Goal: Check status: Check status

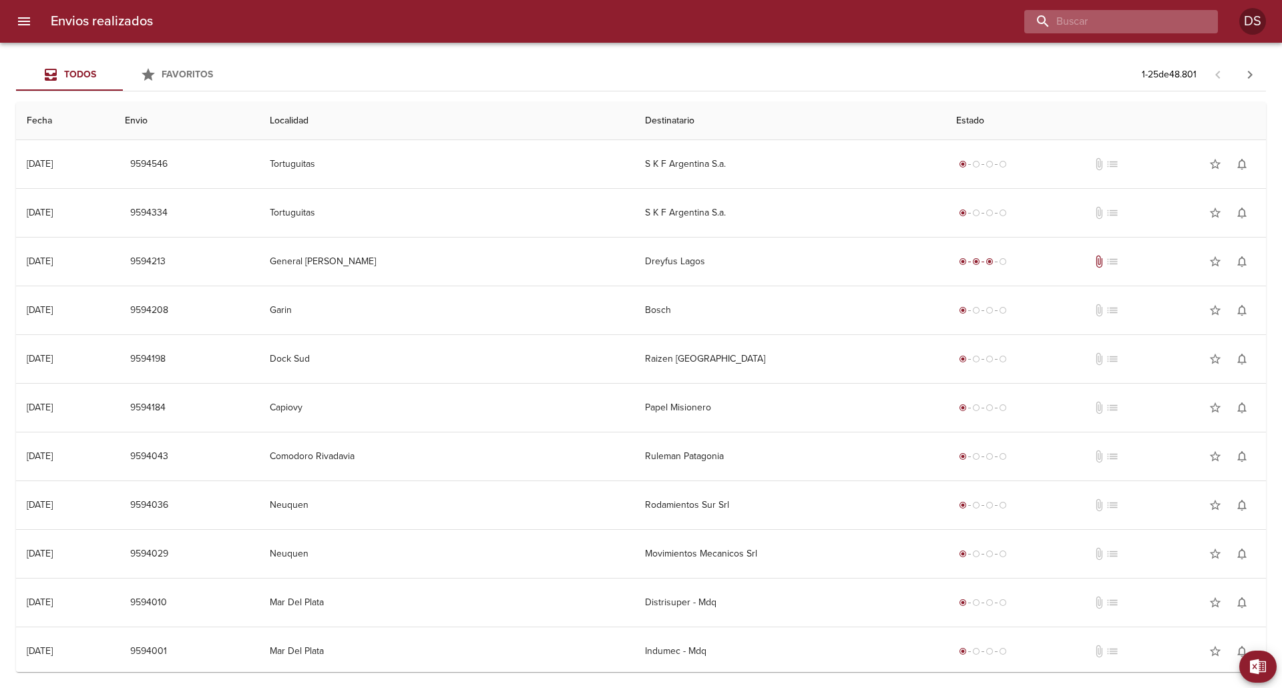
click at [1156, 14] on input "buscar" at bounding box center [1109, 21] width 171 height 23
paste input "0026-0008513"
type input "0026-00085137"
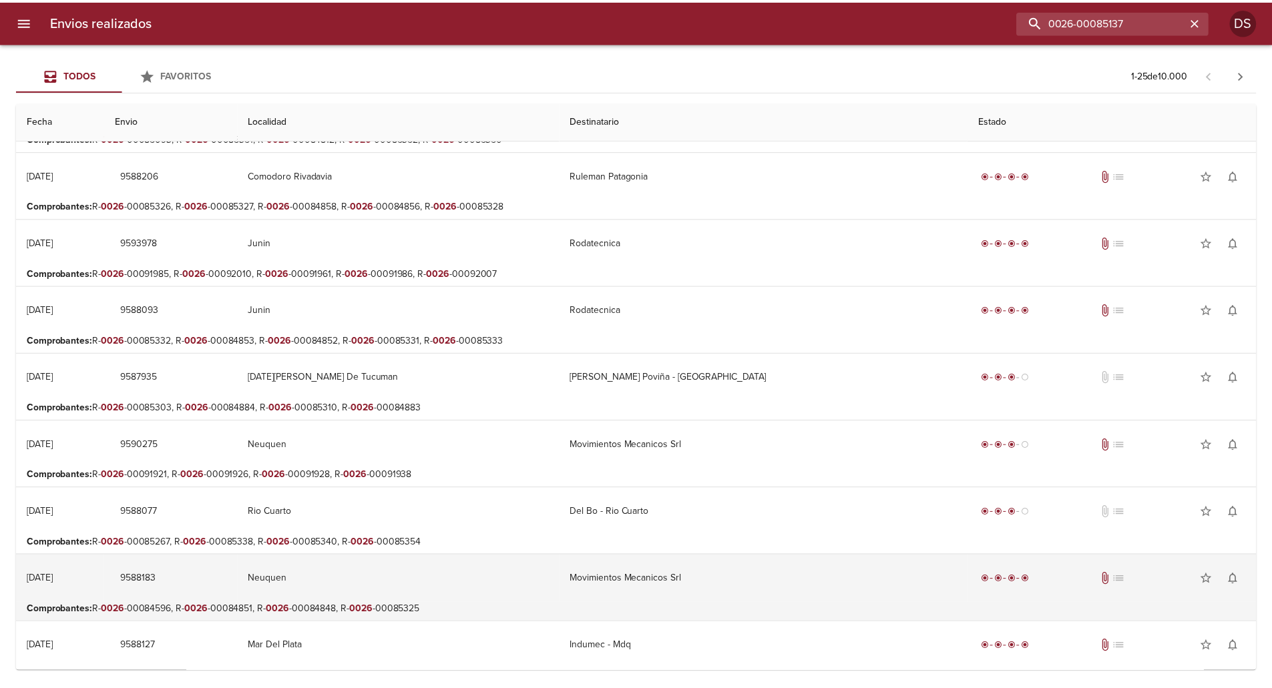
scroll to position [1154, 0]
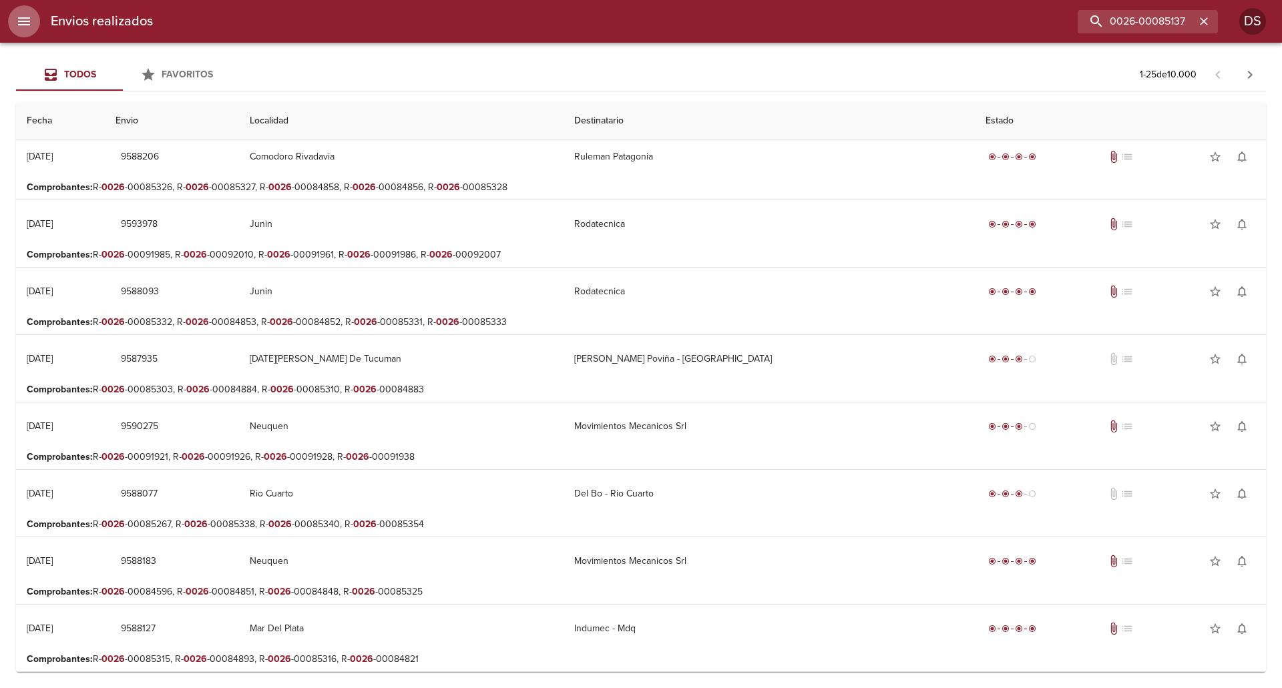
click at [18, 25] on icon "menu" at bounding box center [24, 21] width 12 height 8
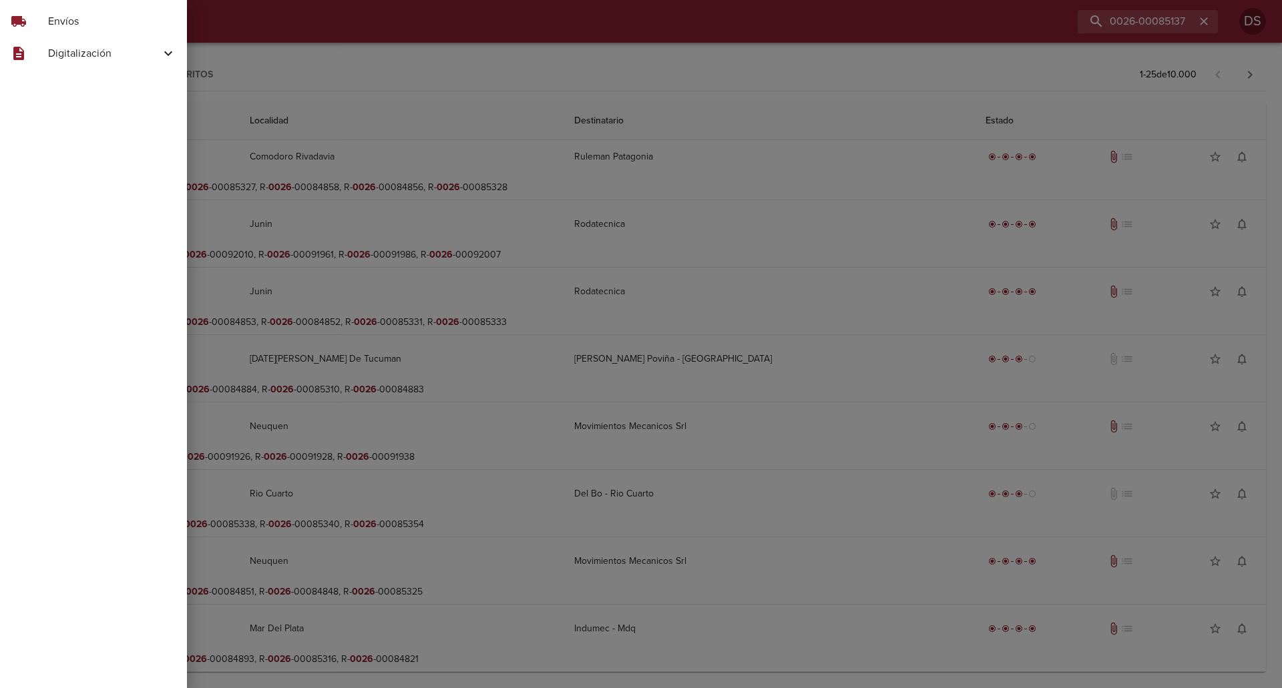
click at [78, 57] on span "Digitalización" at bounding box center [104, 53] width 112 height 16
click at [64, 132] on span "Skf Remitos" at bounding box center [110, 134] width 134 height 13
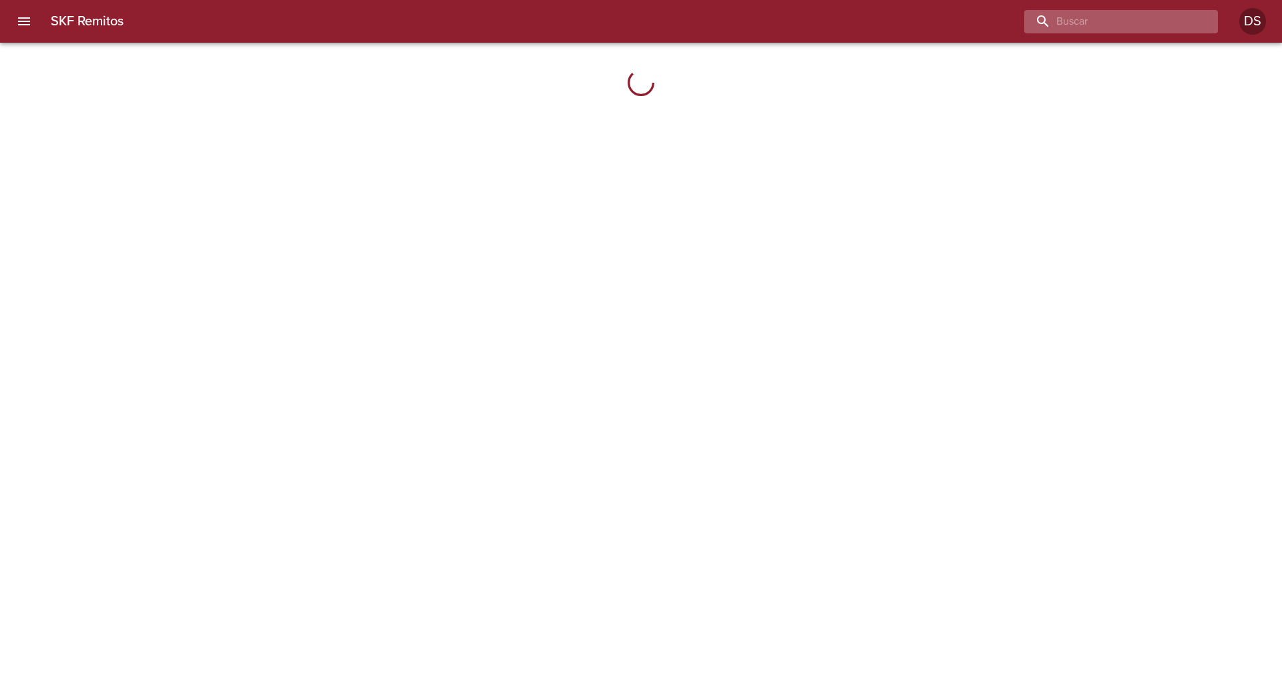
click at [1113, 25] on input "buscar" at bounding box center [1109, 21] width 171 height 23
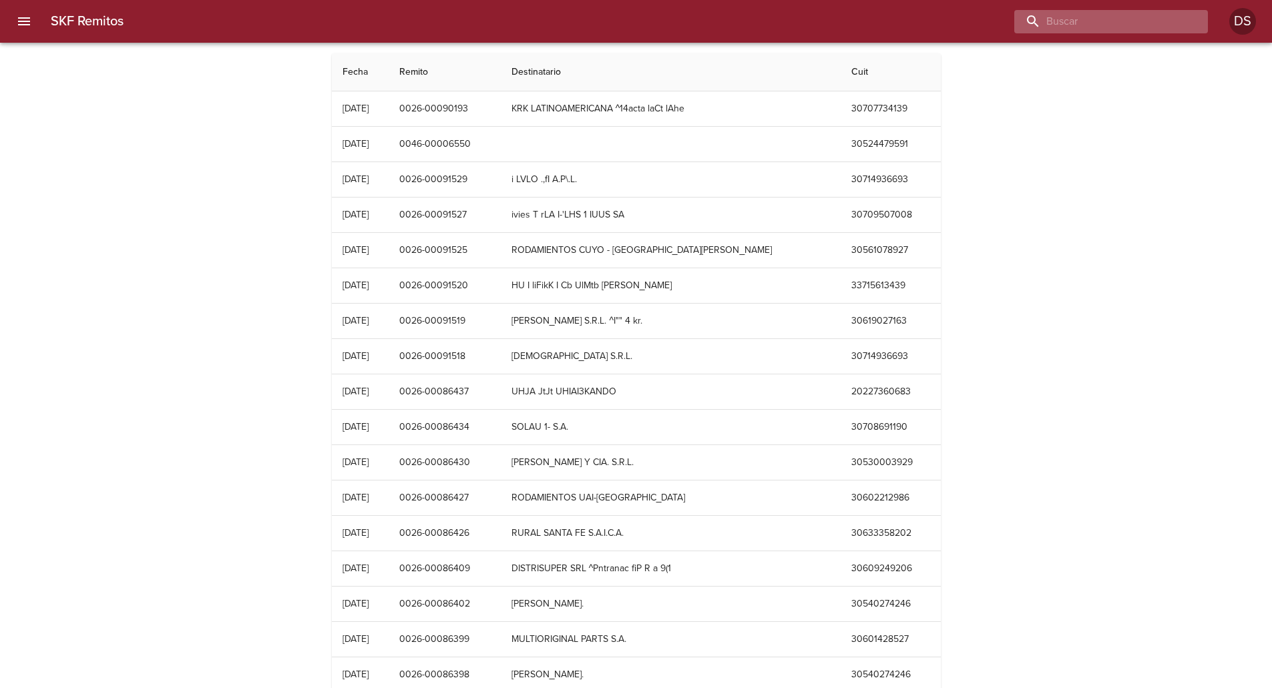
paste input "0026-0008513"
type input "0026-0008513"
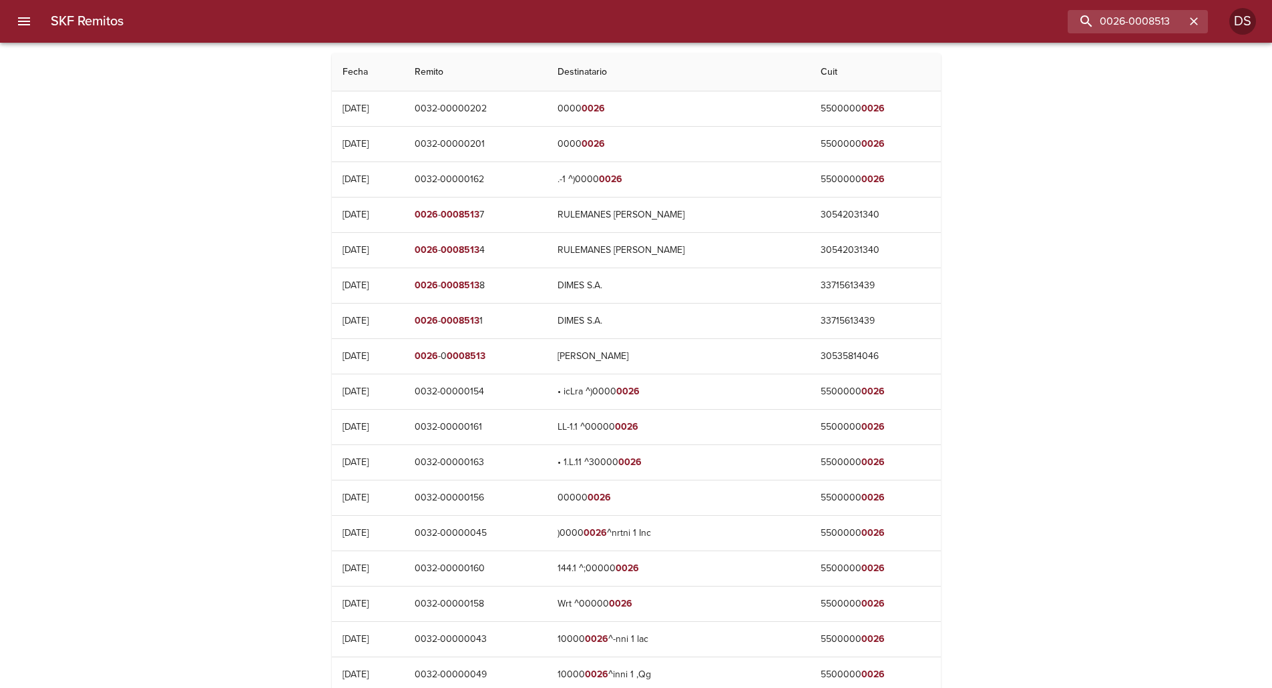
click at [22, 22] on icon "menu" at bounding box center [24, 21] width 12 height 8
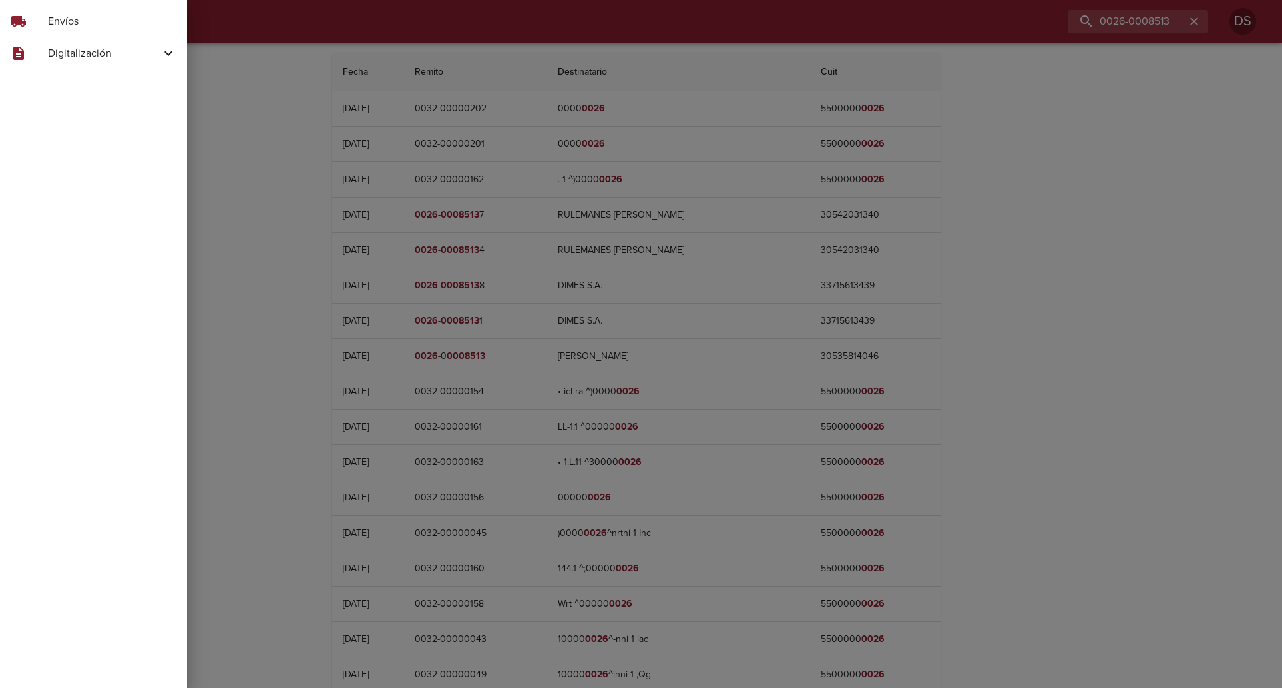
click at [85, 51] on span "Digitalización" at bounding box center [104, 53] width 112 height 16
click at [565, 185] on div at bounding box center [641, 344] width 1282 height 688
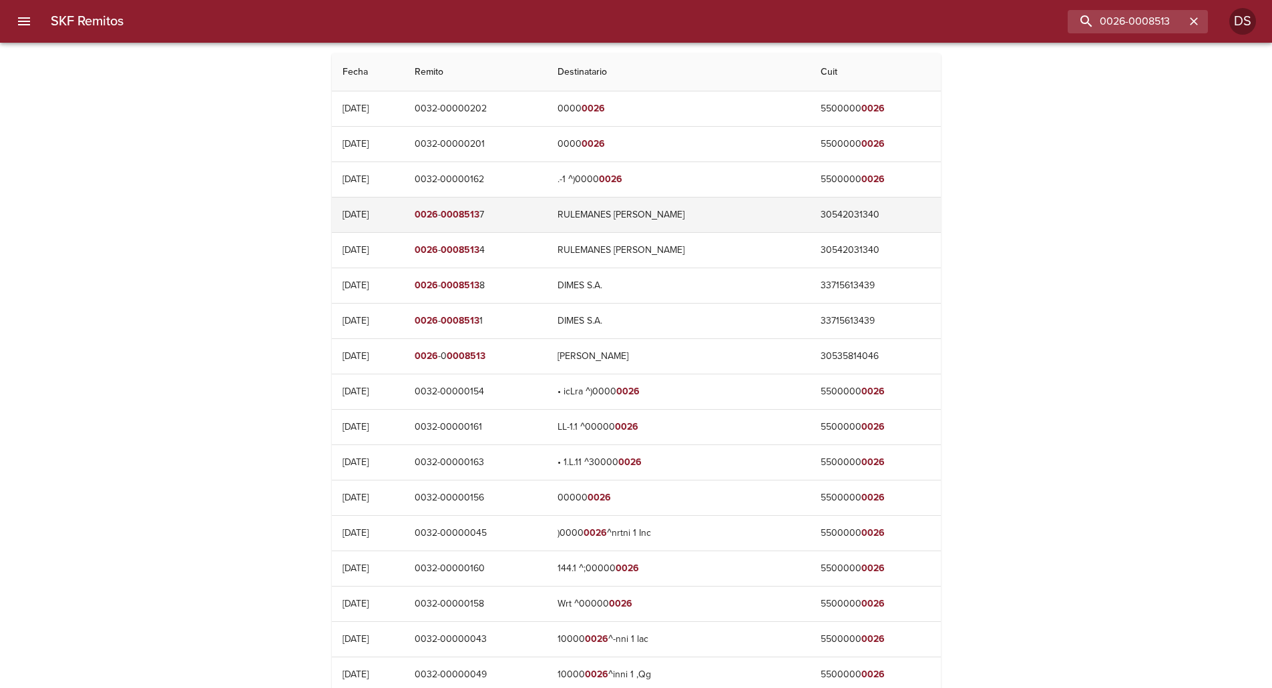
click at [698, 209] on td "RULEMANES [PERSON_NAME]" at bounding box center [678, 215] width 263 height 35
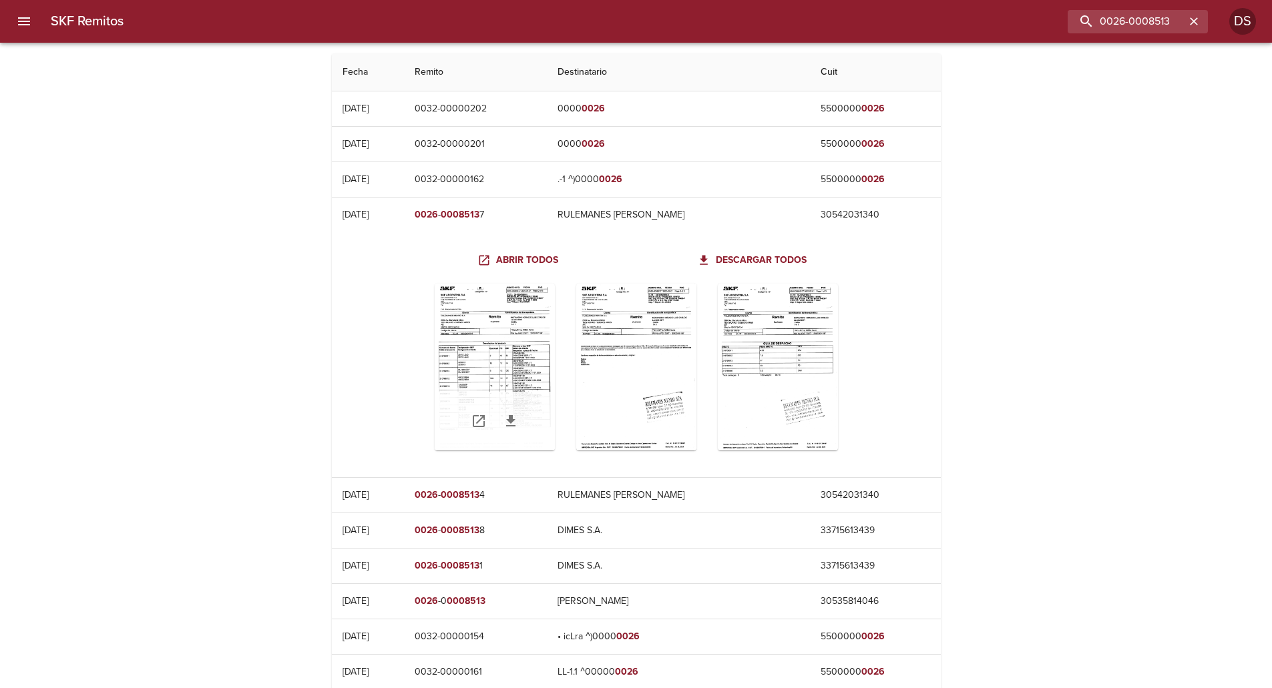
click at [467, 330] on div "Table digitalización - SKF Remitos" at bounding box center [495, 367] width 120 height 167
